Goal: Find specific fact: Find specific fact

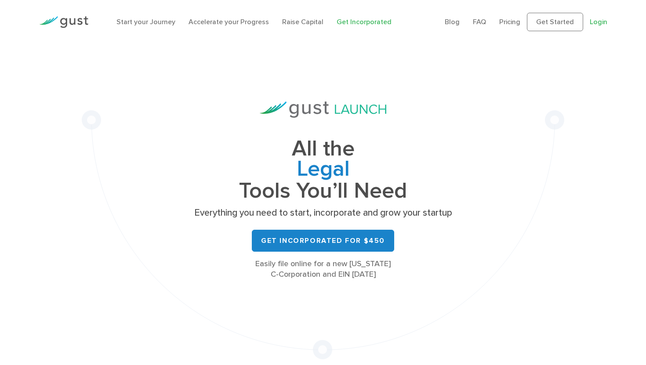
click at [599, 18] on link "Login" at bounding box center [599, 22] width 18 height 8
click at [598, 22] on link "Login" at bounding box center [599, 22] width 18 height 8
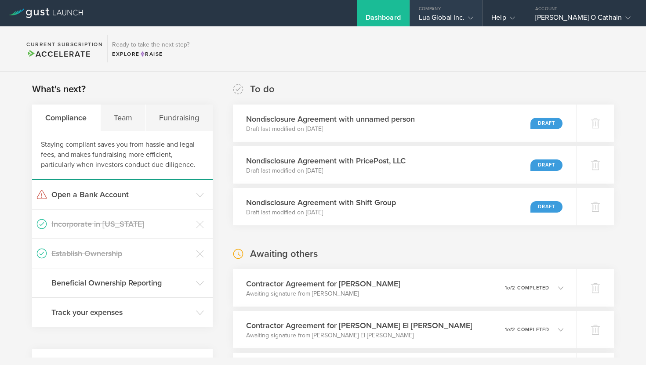
click at [474, 19] on div "Lua Global Inc." at bounding box center [446, 19] width 55 height 13
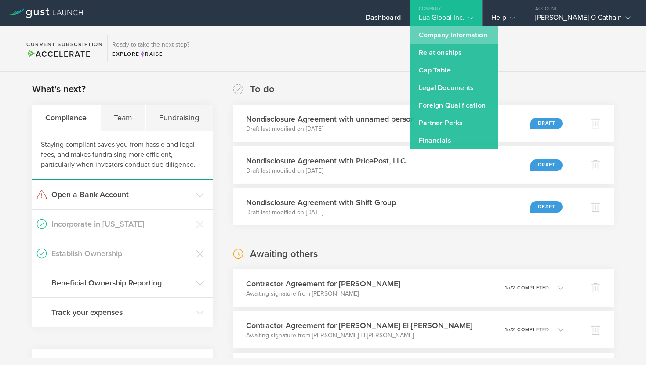
click at [475, 33] on link "Company Information" at bounding box center [454, 35] width 88 height 18
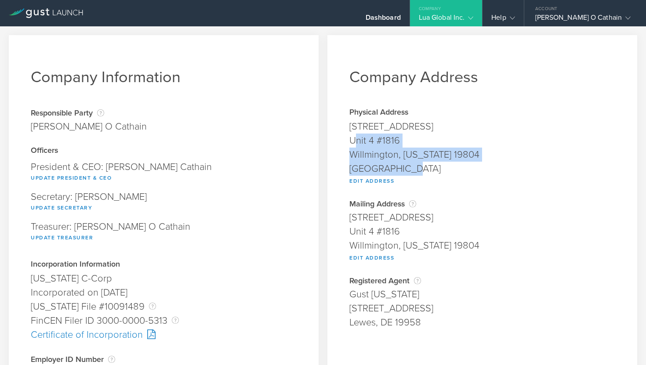
drag, startPoint x: 406, startPoint y: 170, endPoint x: 353, endPoint y: 142, distance: 59.2
click at [353, 142] on span "3 Germany Drive Unit 4 #1816 Willmington, Delaware 19804 United States Edit Add…" at bounding box center [482, 152] width 266 height 65
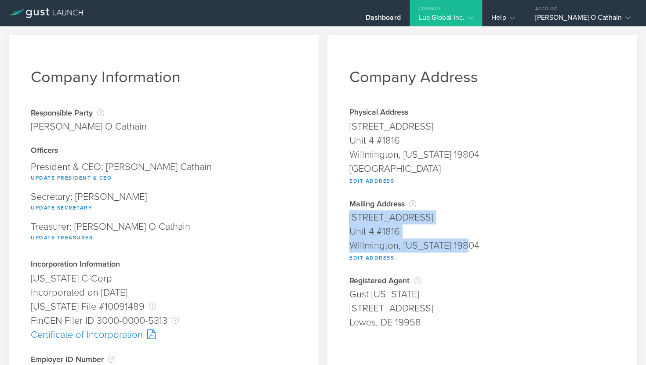
drag, startPoint x: 474, startPoint y: 248, endPoint x: 348, endPoint y: 218, distance: 129.3
click at [348, 218] on div "Company Address Physical Address 3 Germany Drive Unit 4 #1816 Willmington, Dela…" at bounding box center [482, 333] width 310 height 596
copy span "3 Germany Drive Unit 4 #1816 Willmington, Delaware 19804"
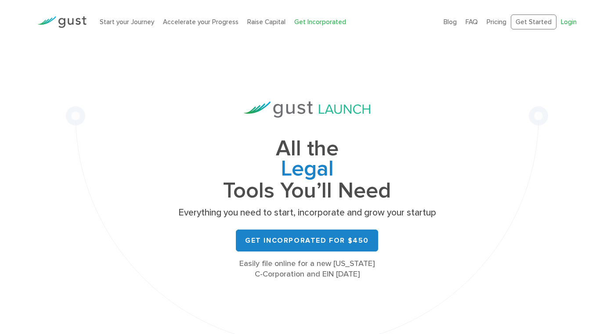
click at [572, 22] on link "Login" at bounding box center [569, 22] width 16 height 8
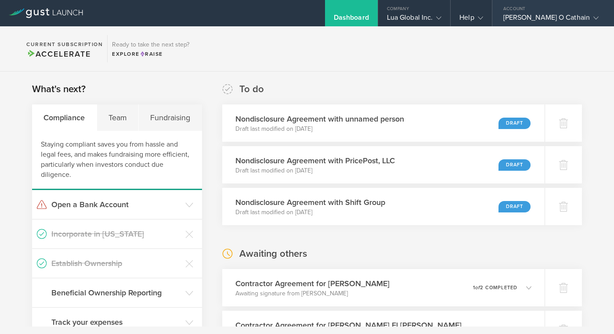
click at [555, 21] on div "Lorcan O Cathain" at bounding box center [551, 19] width 95 height 13
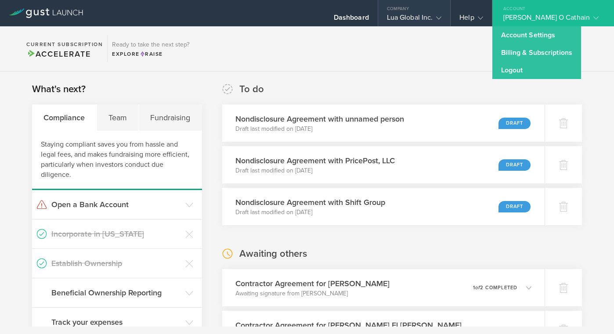
click at [439, 21] on div "Lua Global Inc." at bounding box center [414, 19] width 55 height 13
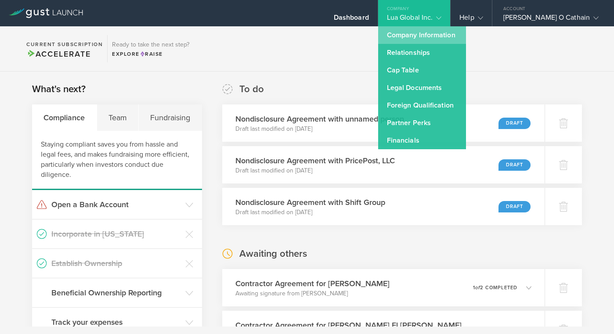
click at [438, 42] on link "Company Information" at bounding box center [422, 35] width 88 height 18
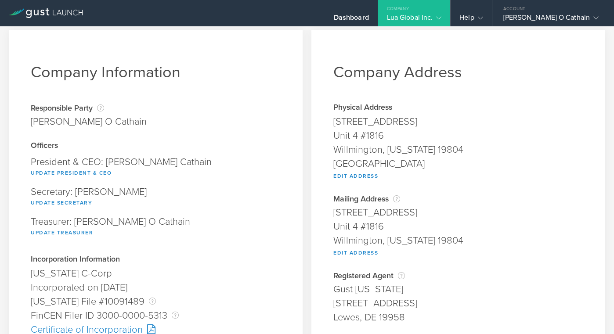
scroll to position [5, 0]
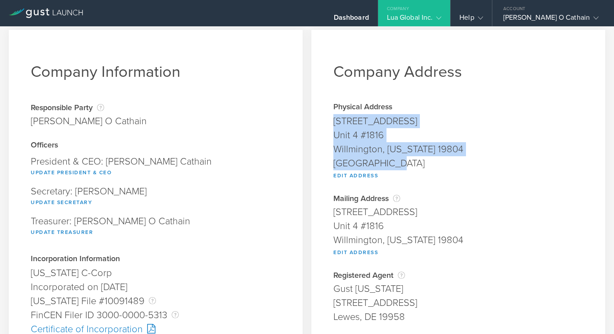
drag, startPoint x: 406, startPoint y: 163, endPoint x: 323, endPoint y: 124, distance: 91.8
click at [323, 124] on div "Company Address Physical Address 3 Germany Drive Unit 4 #1816 Willmington, Dela…" at bounding box center [459, 328] width 294 height 596
copy span "3 Germany Drive Unit 4 #1816 Willmington, Delaware 19804 United States"
